Goal: Task Accomplishment & Management: Use online tool/utility

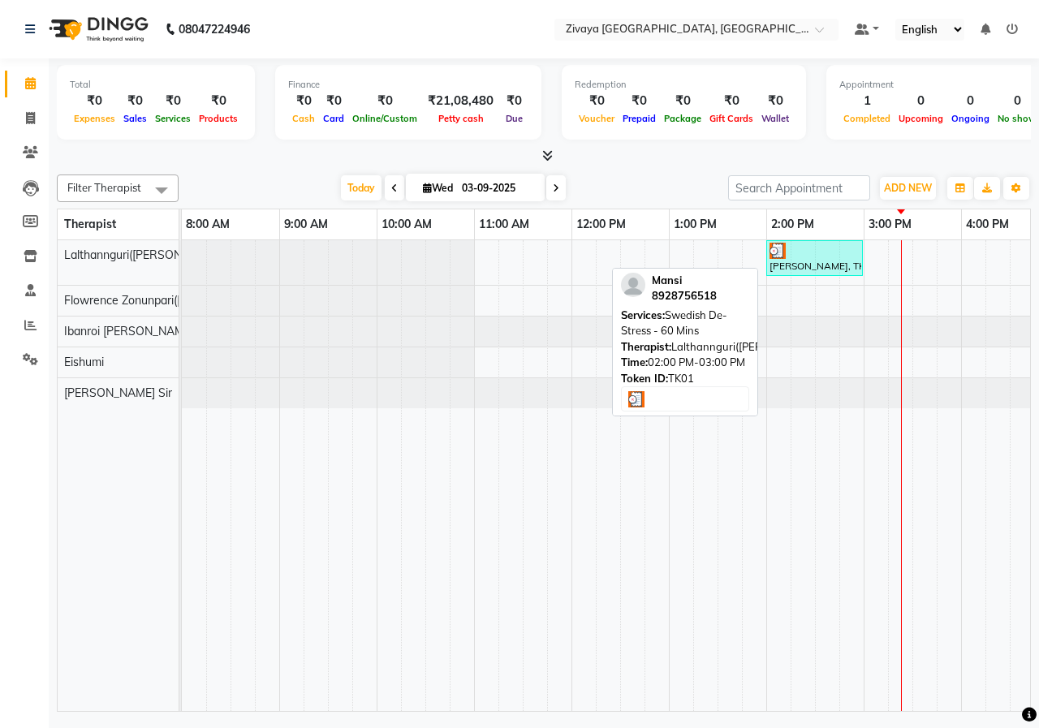
click at [795, 261] on div "[PERSON_NAME], TK01, 02:00 PM-03:00 PM, Swedish De-Stress - 60 Mins" at bounding box center [814, 258] width 93 height 31
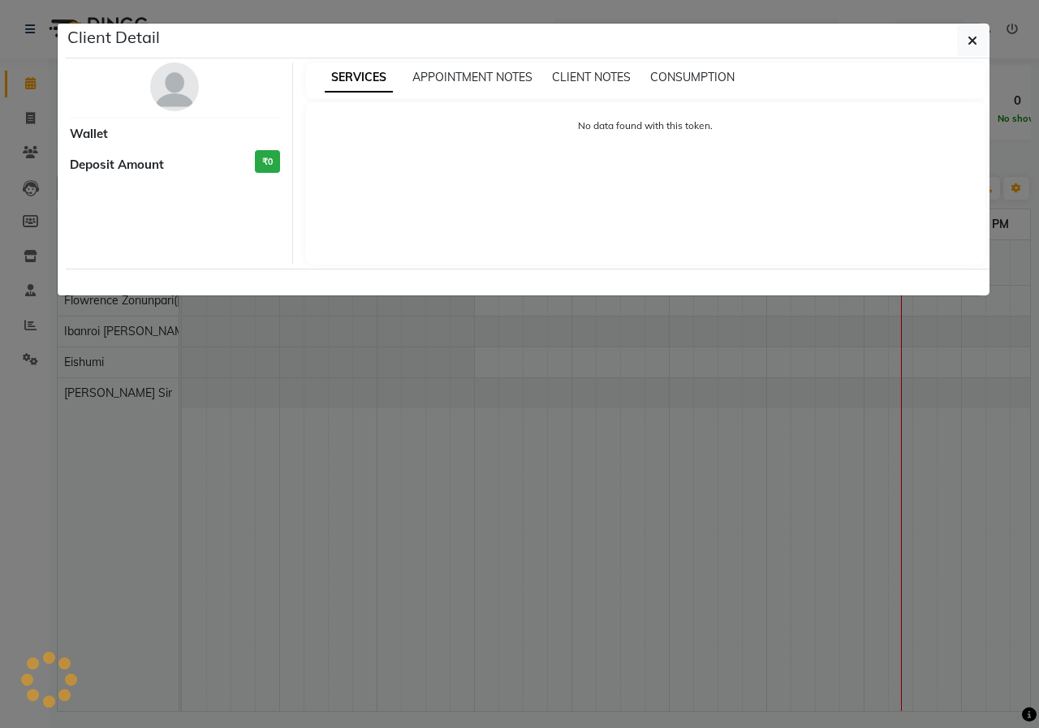
select select "3"
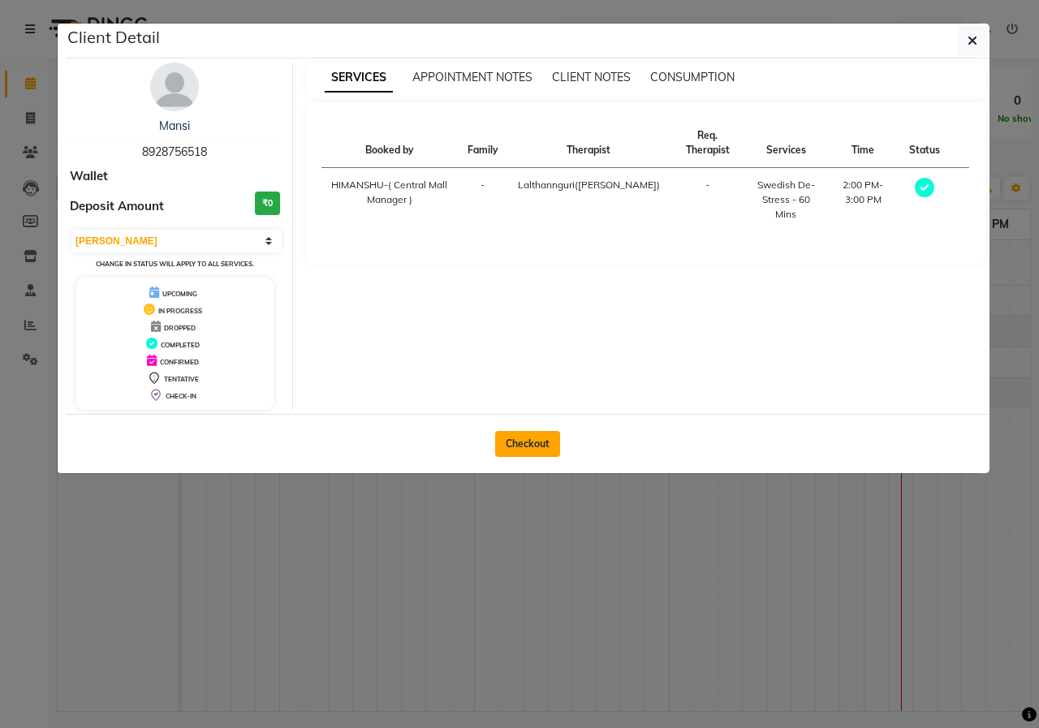
click at [523, 445] on button "Checkout" at bounding box center [527, 444] width 65 height 26
select select "service"
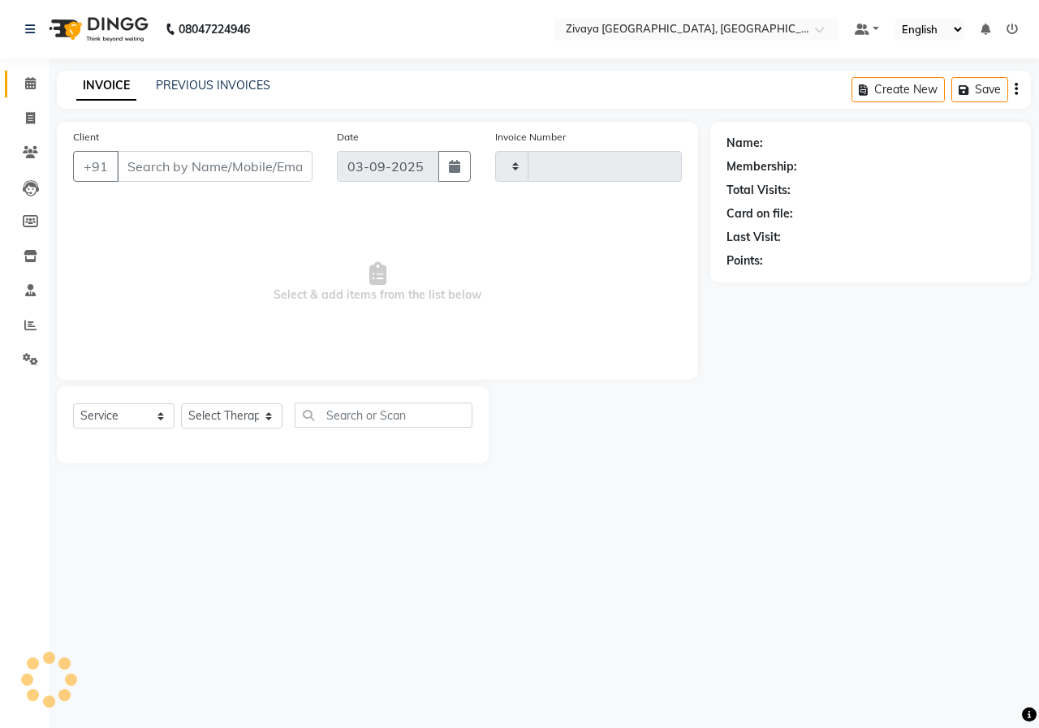
type input "0863"
select select "6509"
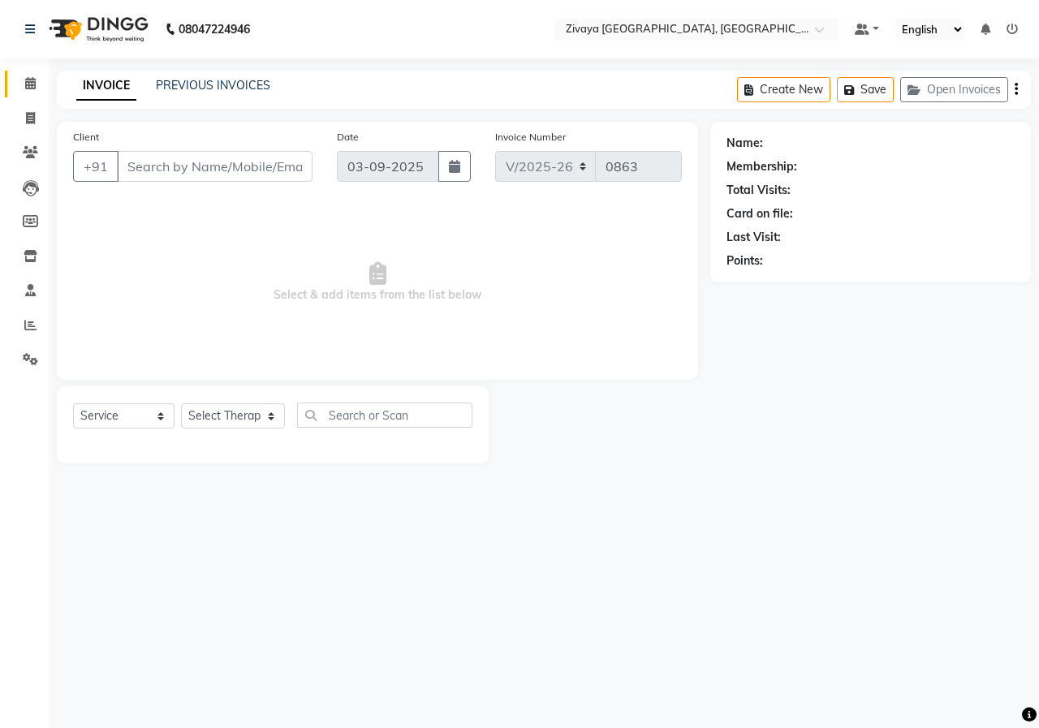
type input "8928756518"
select select "49516"
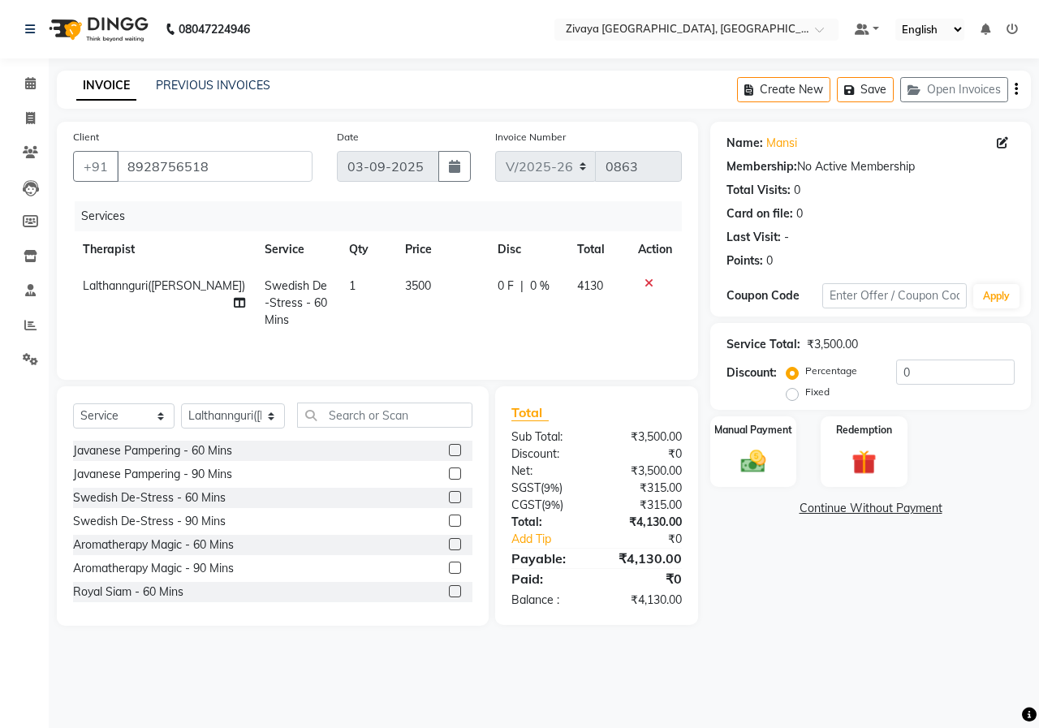
click at [805, 398] on label "Fixed" at bounding box center [817, 392] width 24 height 15
click at [790, 398] on input "Fixed" at bounding box center [795, 392] width 11 height 11
radio input "true"
click at [924, 381] on input "0" at bounding box center [955, 372] width 119 height 25
type input "2"
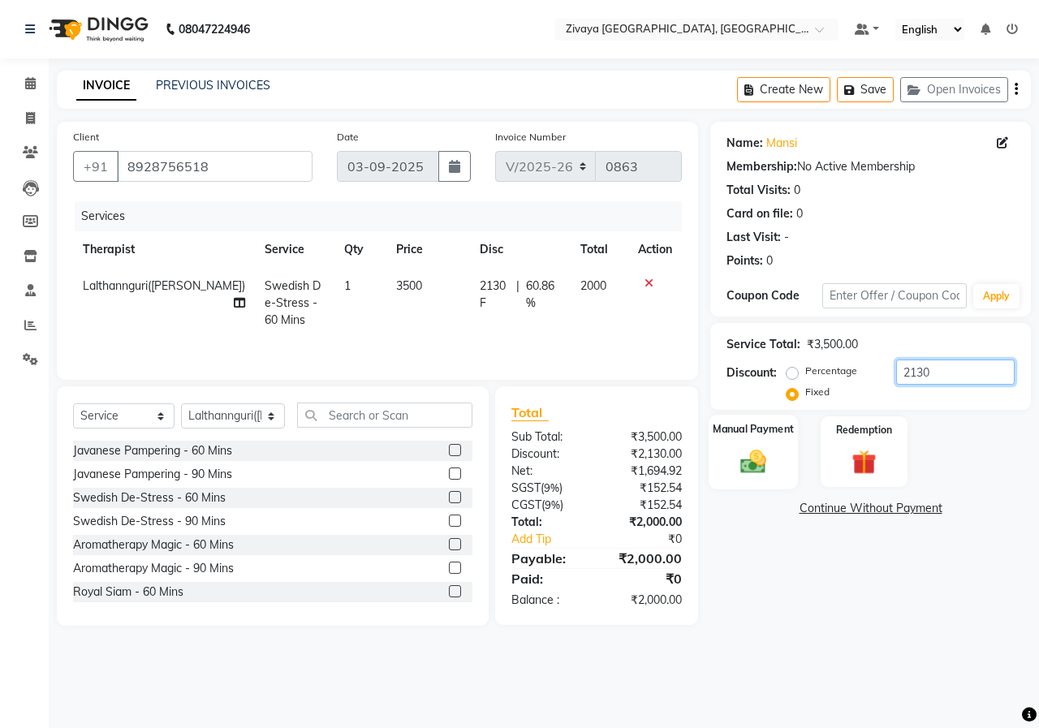
type input "2130"
click at [788, 463] on div "Manual Payment" at bounding box center [754, 452] width 90 height 75
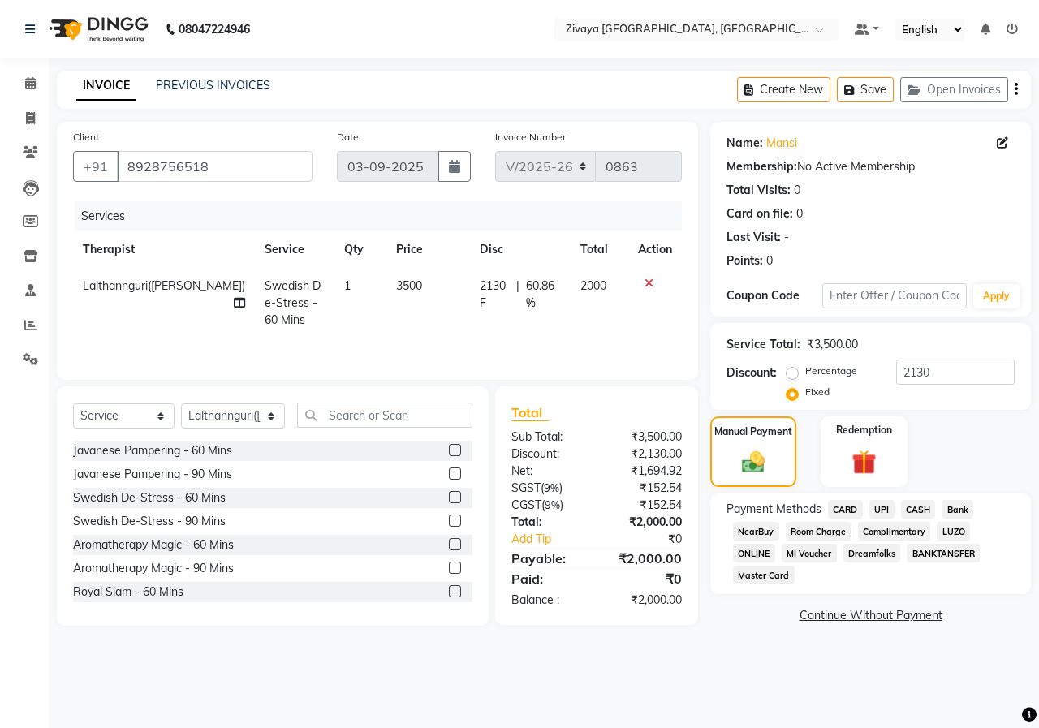
click at [911, 509] on span "CASH" at bounding box center [918, 509] width 35 height 19
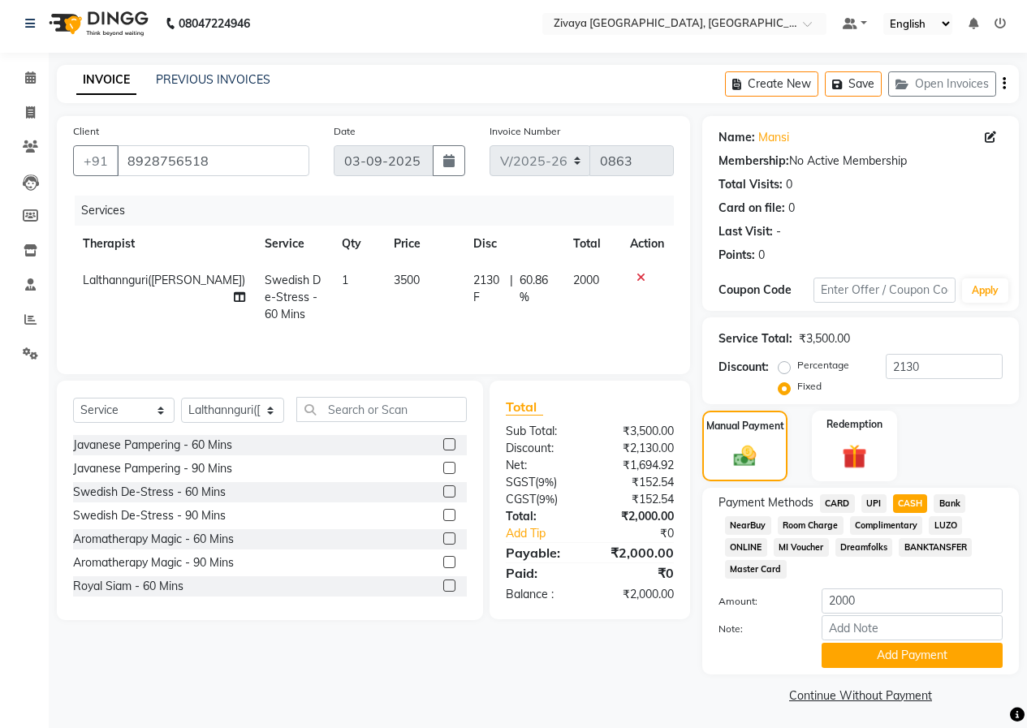
scroll to position [10, 0]
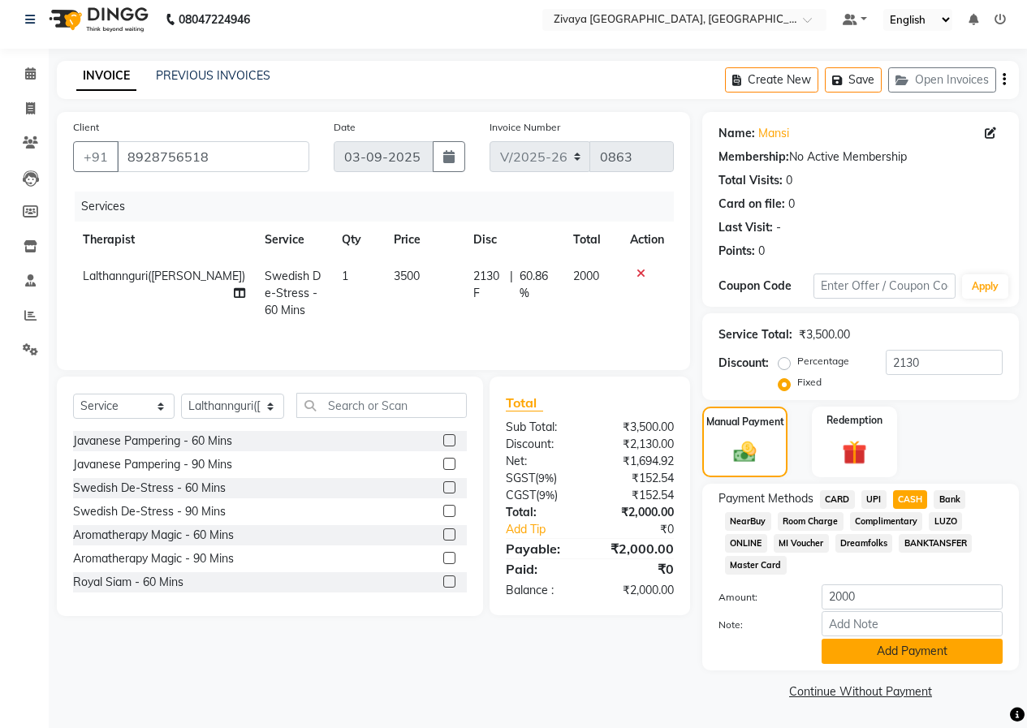
click at [924, 648] on button "Add Payment" at bounding box center [912, 651] width 181 height 25
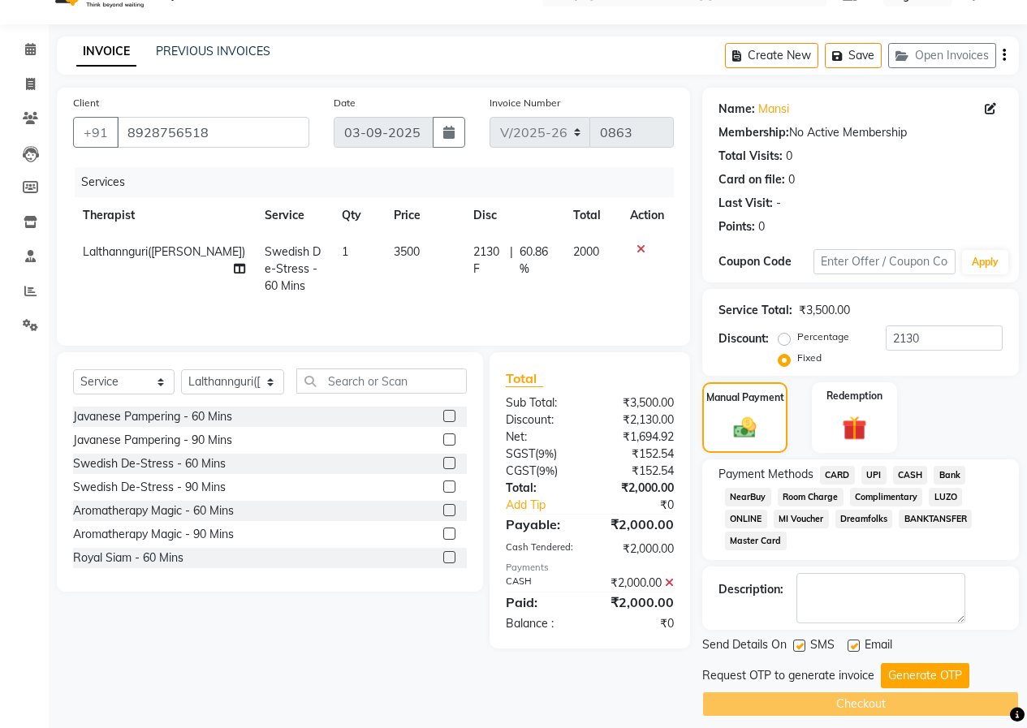
scroll to position [47, 0]
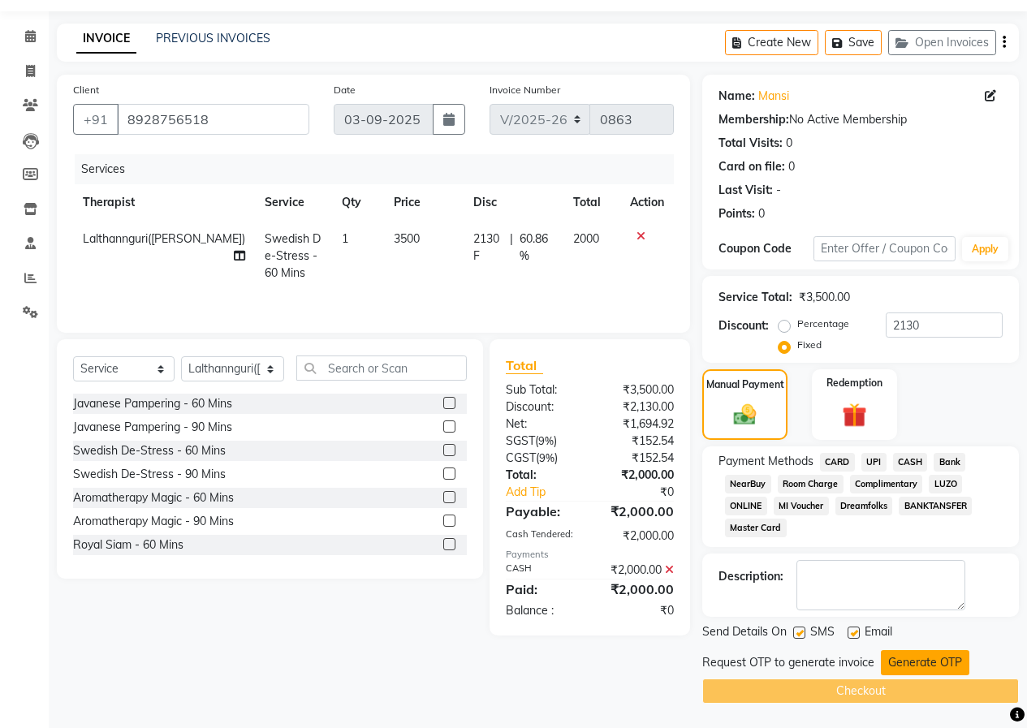
click at [909, 665] on button "Generate OTP" at bounding box center [925, 662] width 89 height 25
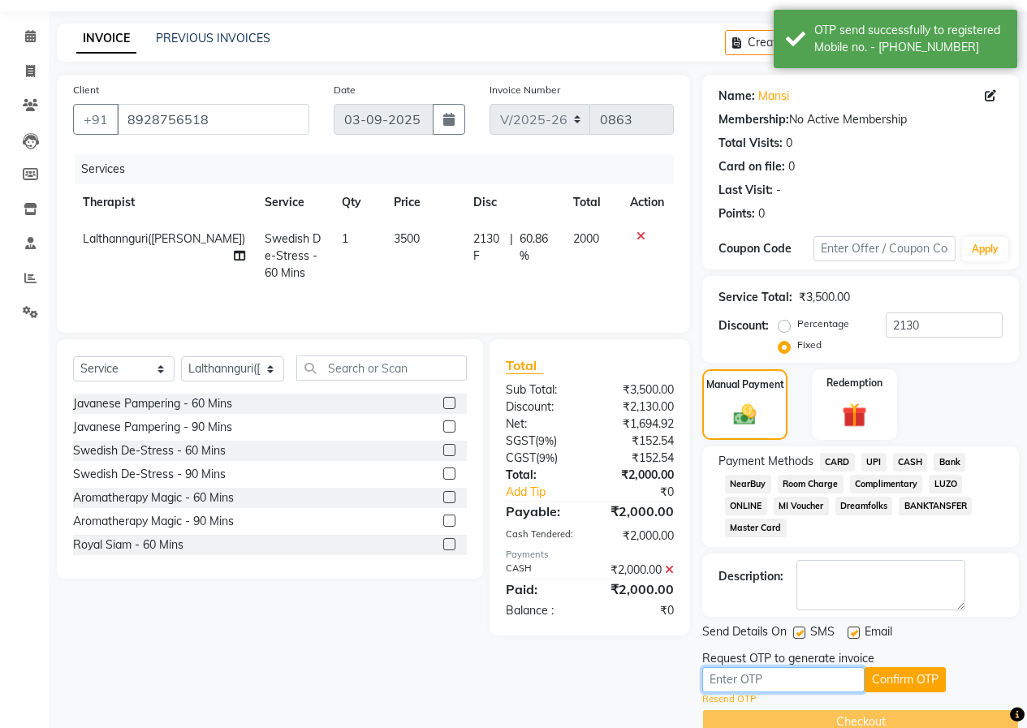
click at [841, 687] on input "text" at bounding box center [783, 679] width 162 height 25
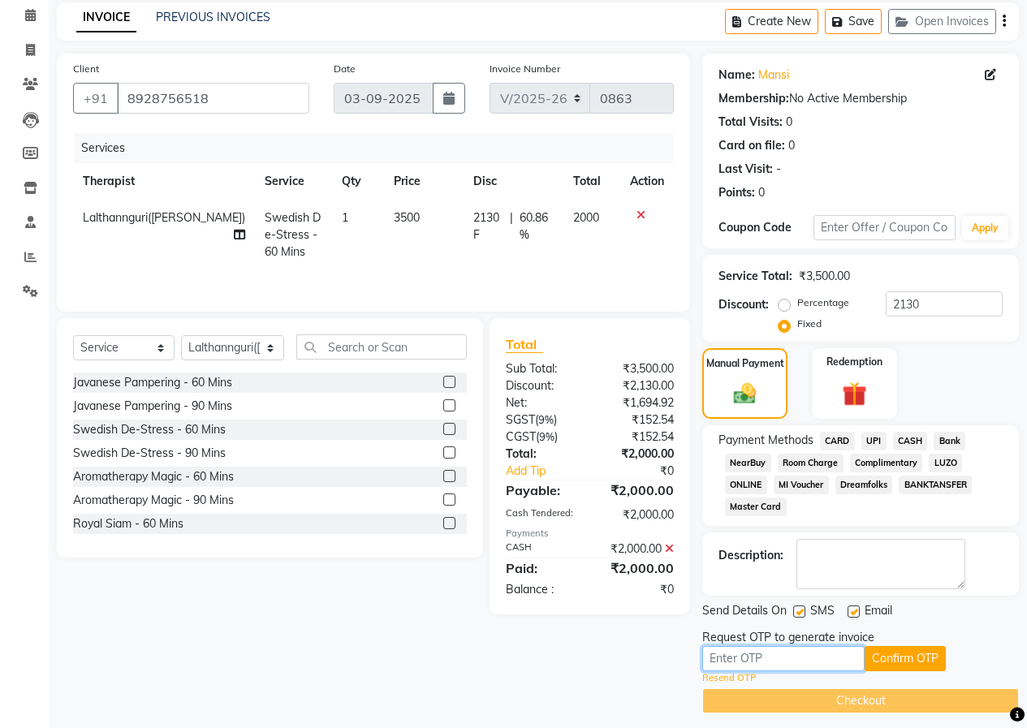
scroll to position [78, 0]
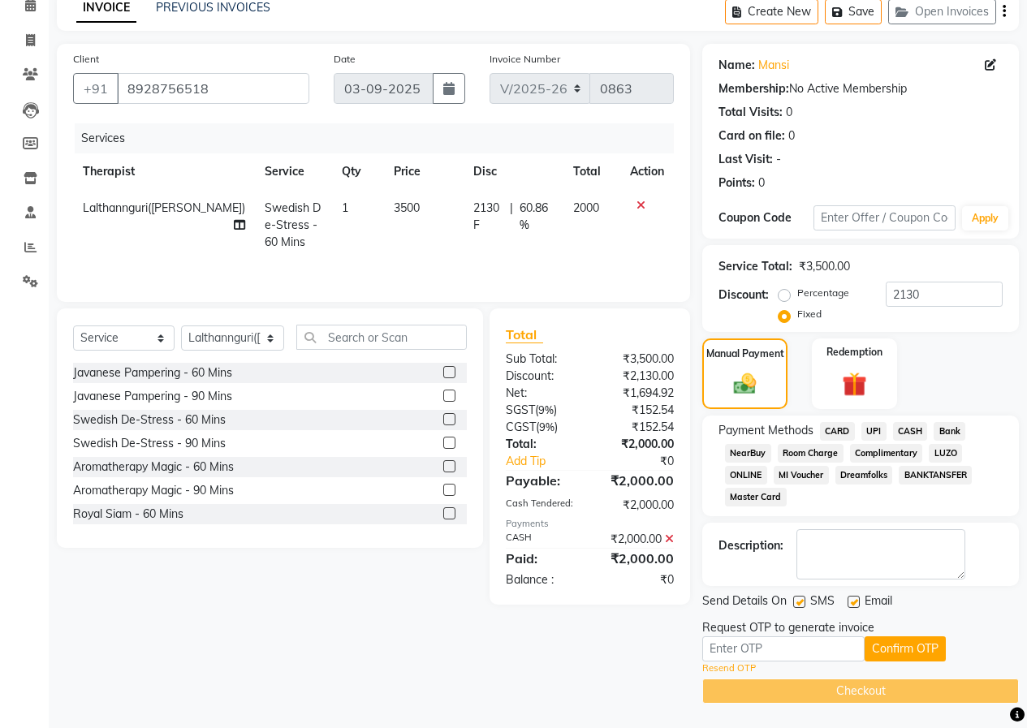
click at [747, 665] on link "Resend OTP" at bounding box center [729, 669] width 54 height 14
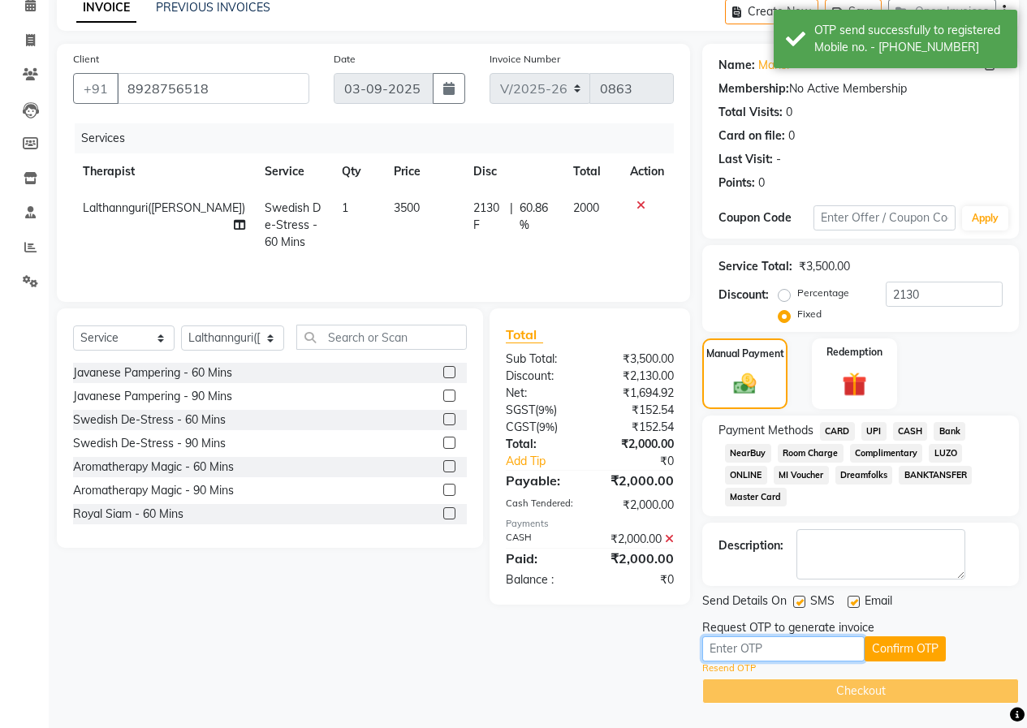
click at [782, 645] on input "text" at bounding box center [783, 649] width 162 height 25
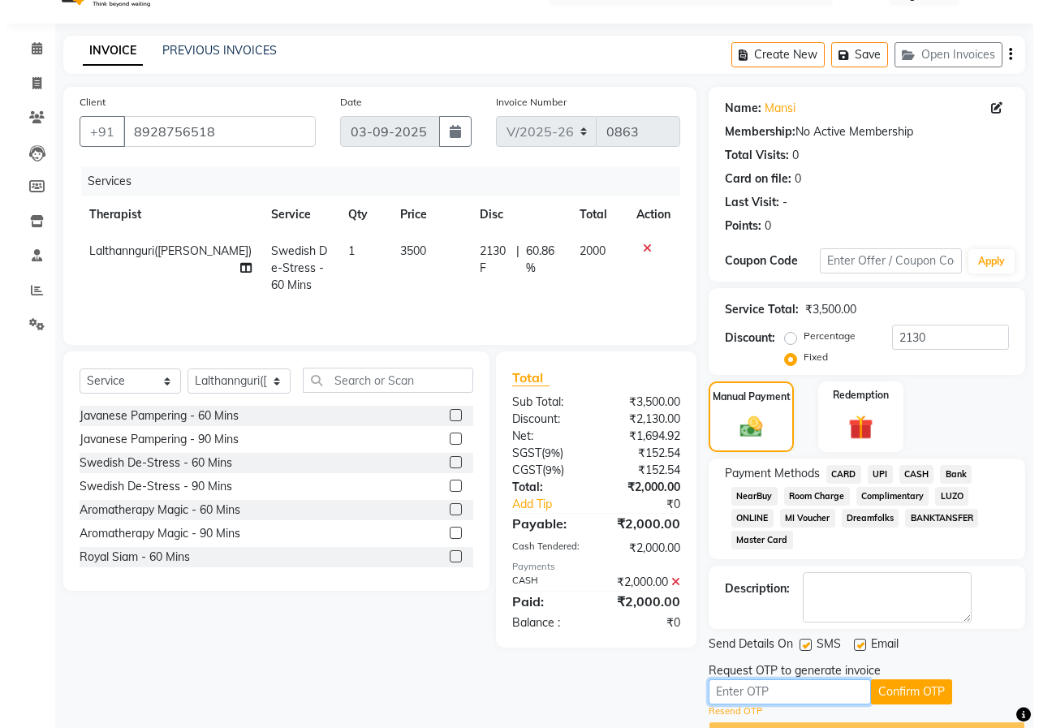
scroll to position [0, 0]
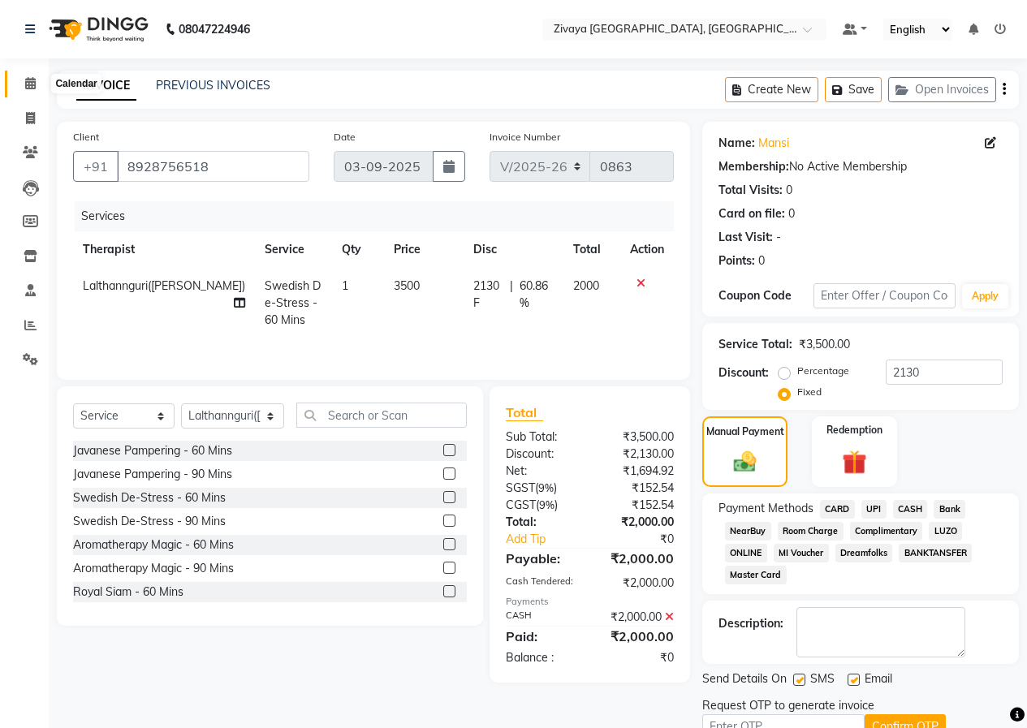
click at [41, 77] on span at bounding box center [30, 84] width 28 height 19
